Goal: Find specific fact: Find specific fact

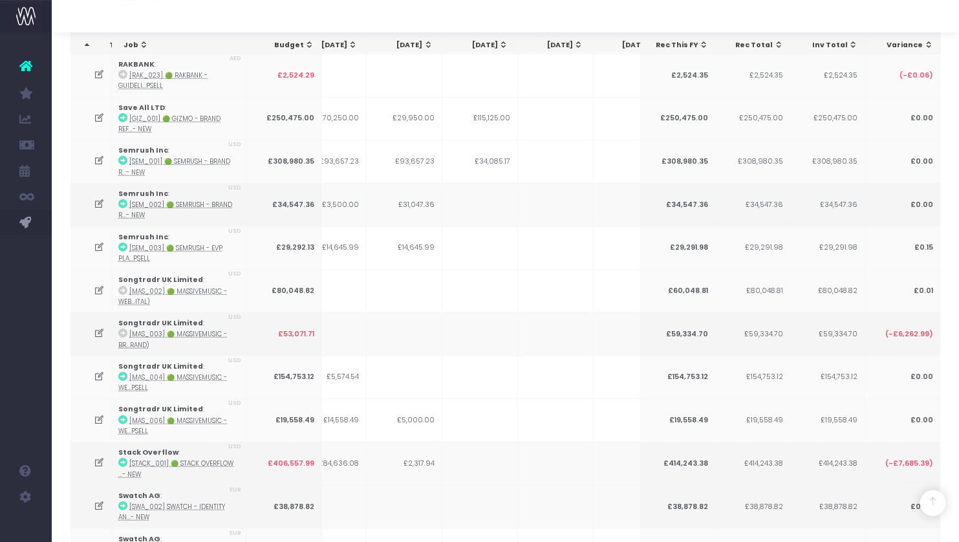
scroll to position [3423, 0]
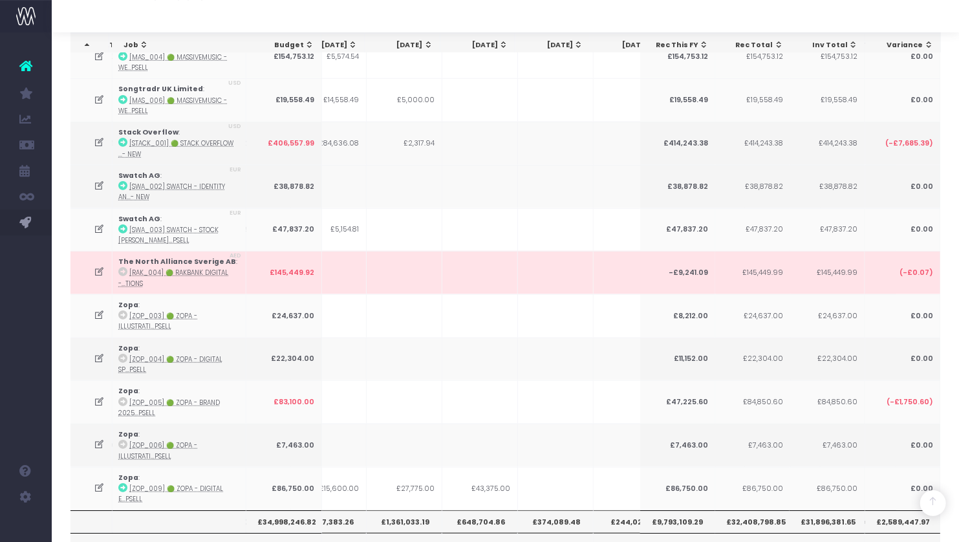
click at [468, 510] on th "£648,704.86" at bounding box center [480, 521] width 76 height 22
copy th "£648,704.86"
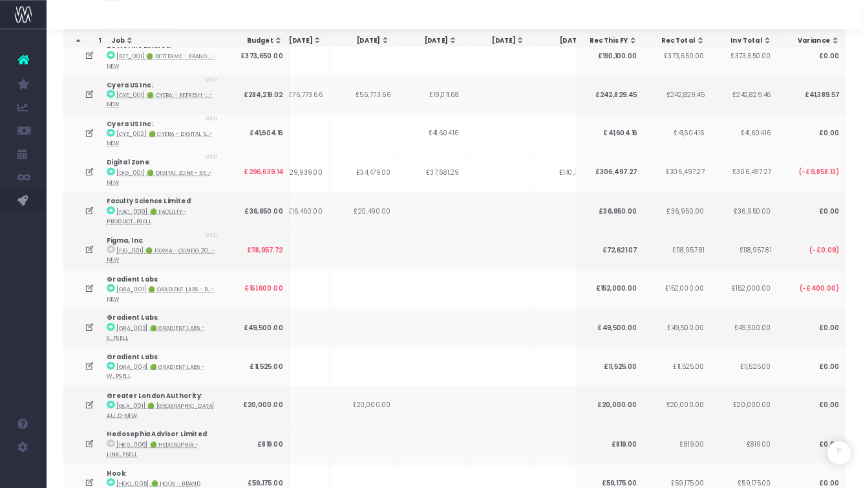
scroll to position [0, 0]
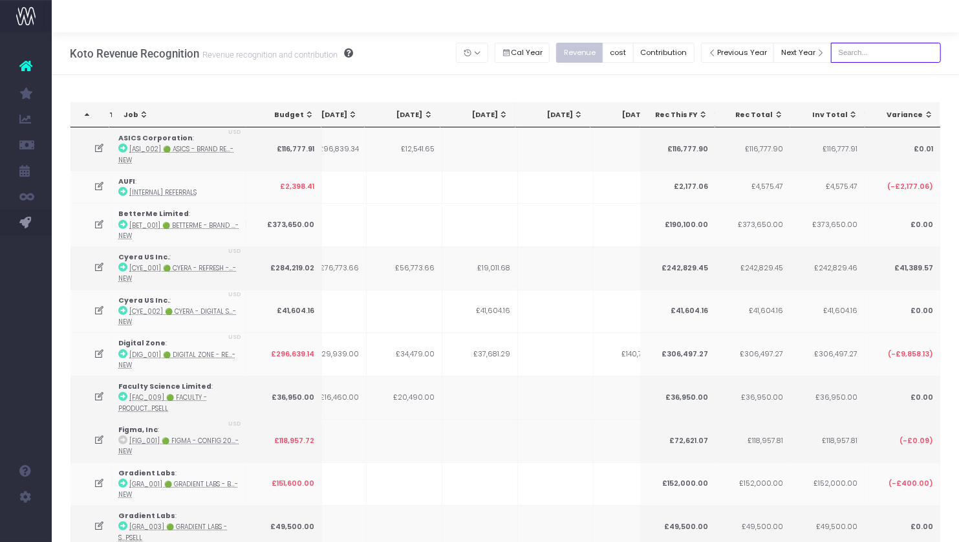
click at [881, 52] on input "text" at bounding box center [886, 53] width 110 height 20
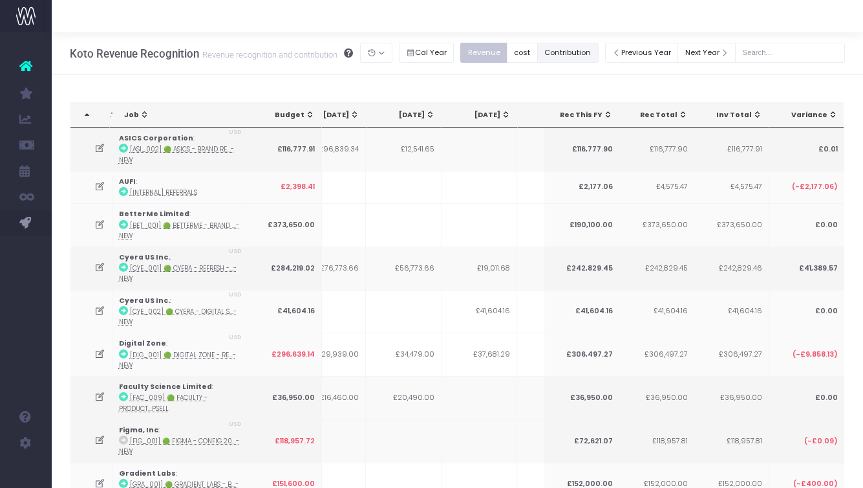
click at [594, 54] on button "Contribution" at bounding box center [567, 53] width 61 height 20
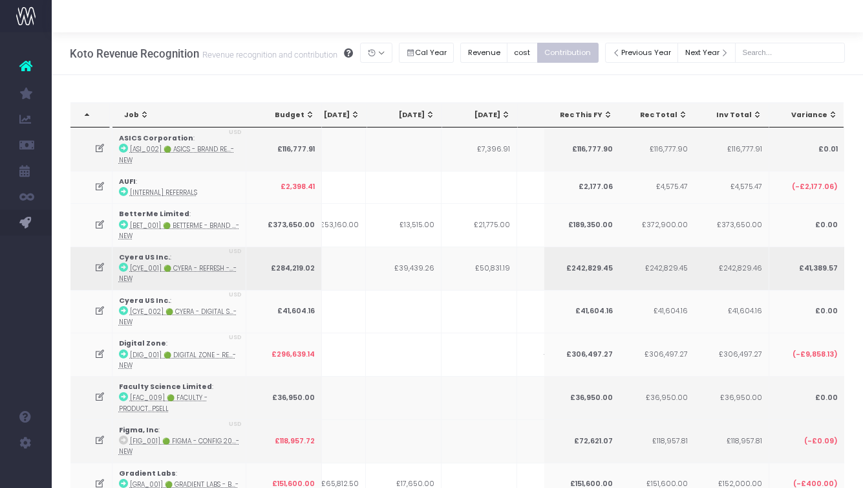
scroll to position [0, 154]
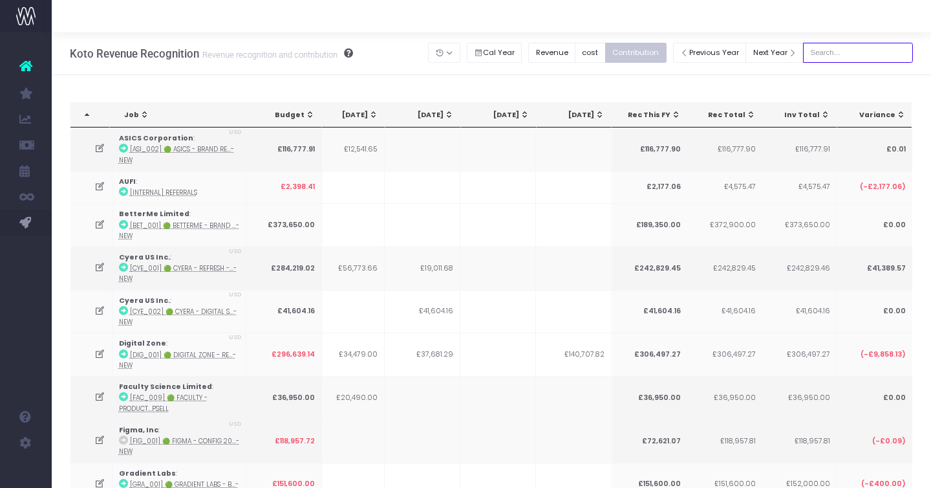
click at [853, 47] on input "text" at bounding box center [858, 53] width 110 height 20
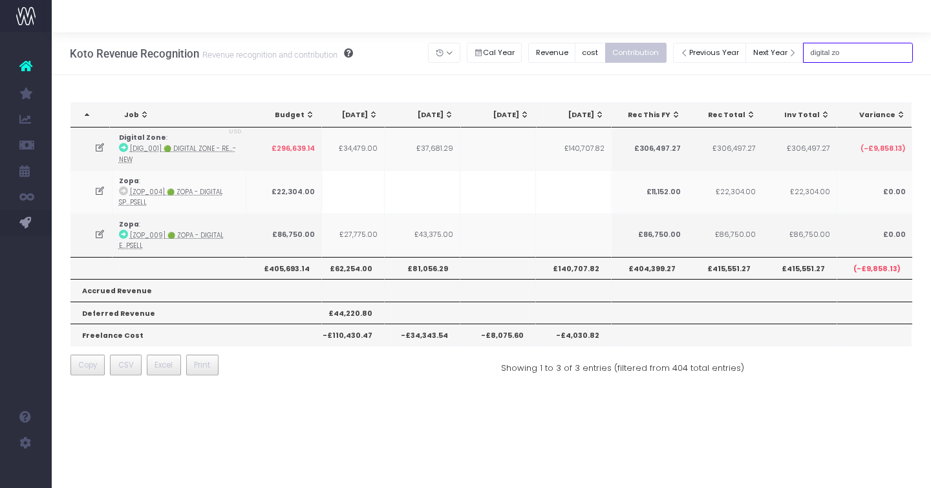
click at [851, 50] on input "digital zo" at bounding box center [858, 53] width 110 height 20
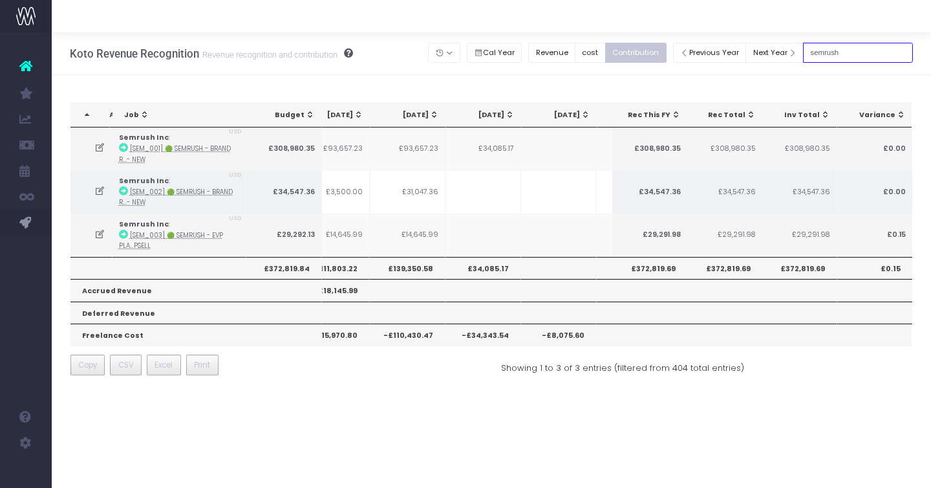
scroll to position [0, 336]
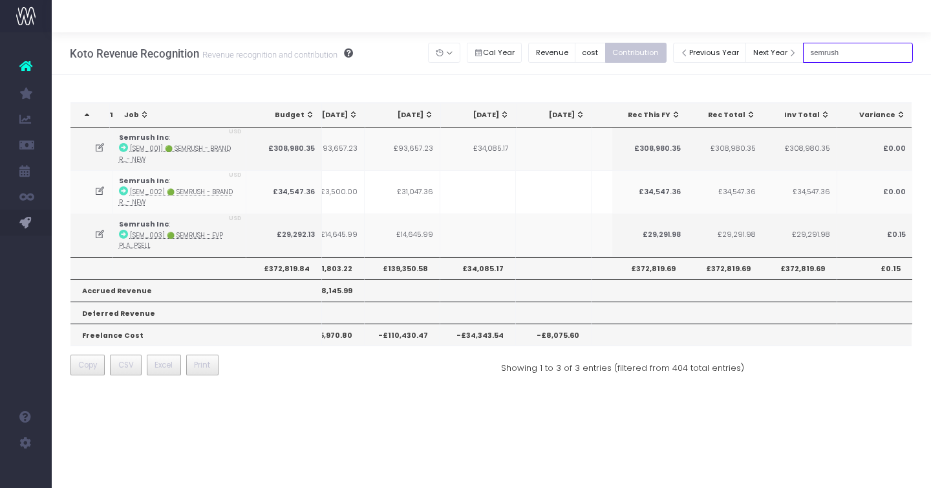
click at [834, 49] on input "semrush" at bounding box center [858, 53] width 110 height 20
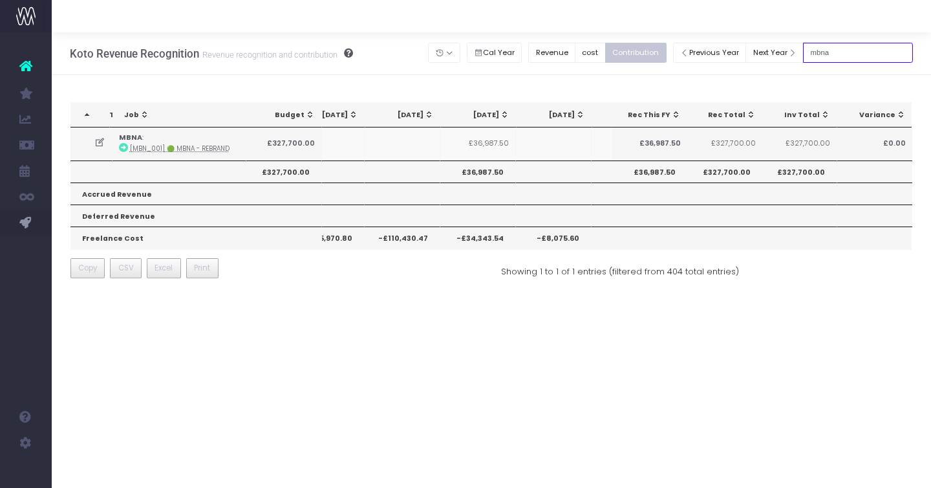
type input "mbna"
click at [842, 50] on input "mbna" at bounding box center [858, 53] width 110 height 20
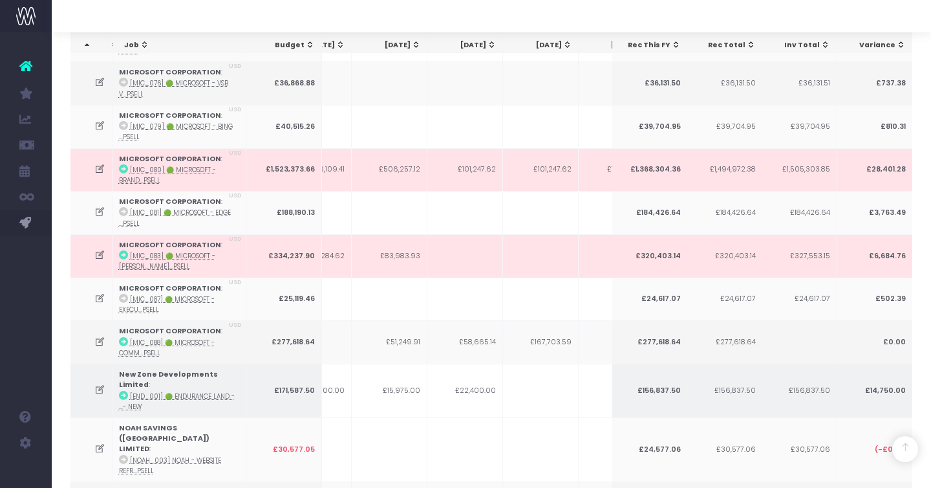
scroll to position [0, 352]
